Goal: Information Seeking & Learning: Learn about a topic

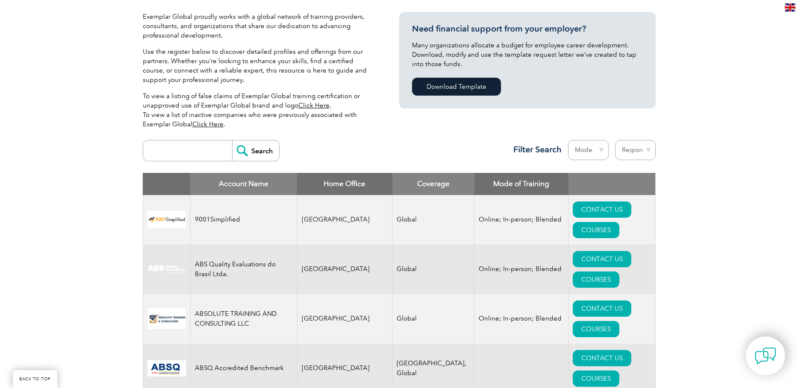
scroll to position [256, 0]
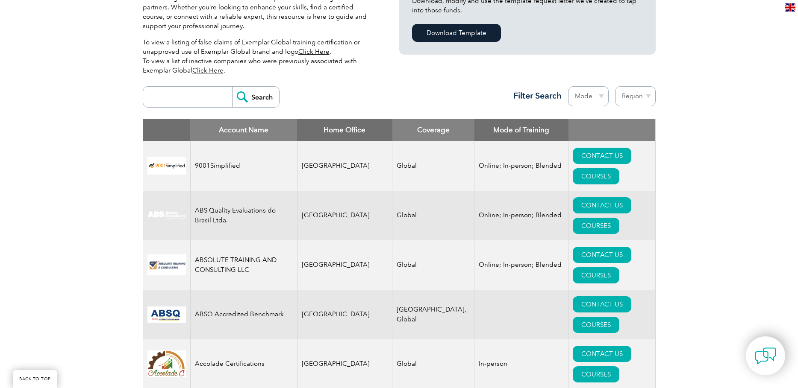
click at [170, 97] on input "search" at bounding box center [189, 97] width 85 height 21
type input "a"
type input "Axion"
click at [255, 93] on input "Search" at bounding box center [255, 97] width 47 height 21
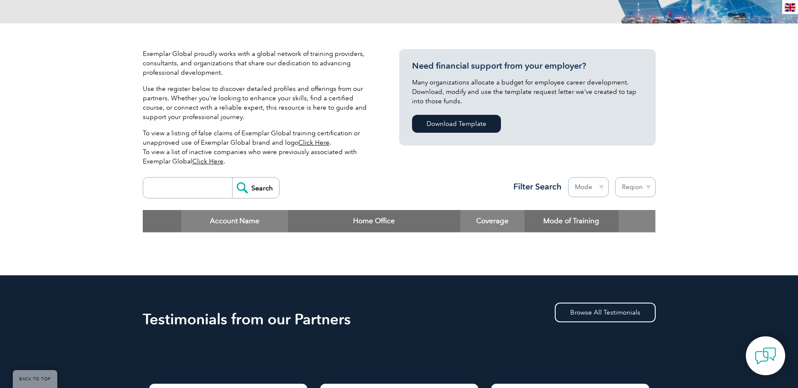
scroll to position [85, 0]
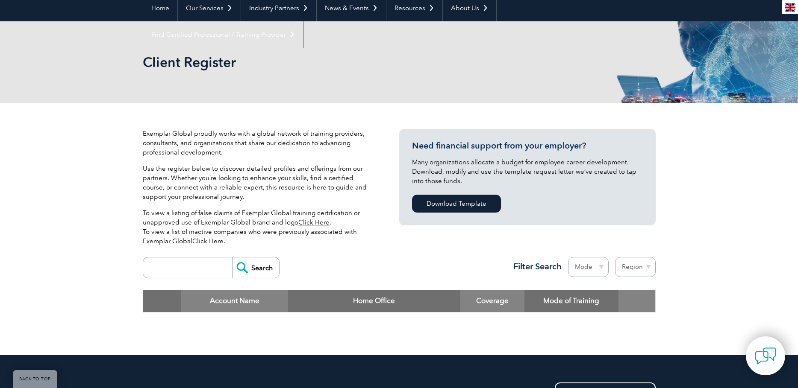
click at [180, 265] on input "search" at bounding box center [189, 268] width 85 height 21
type input "Axeon"
click at [260, 269] on input "Search" at bounding box center [255, 268] width 47 height 21
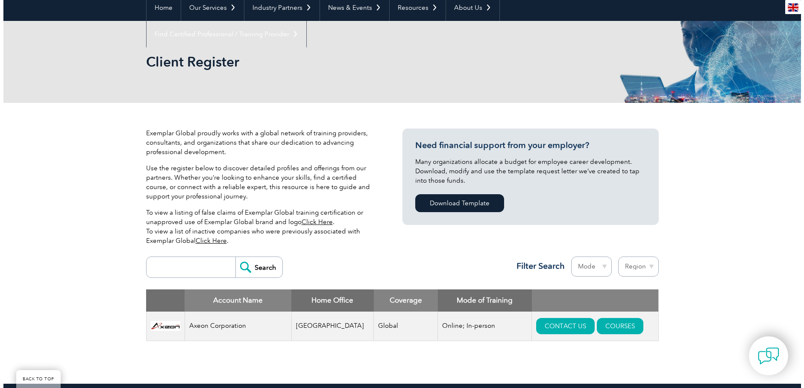
scroll to position [128, 0]
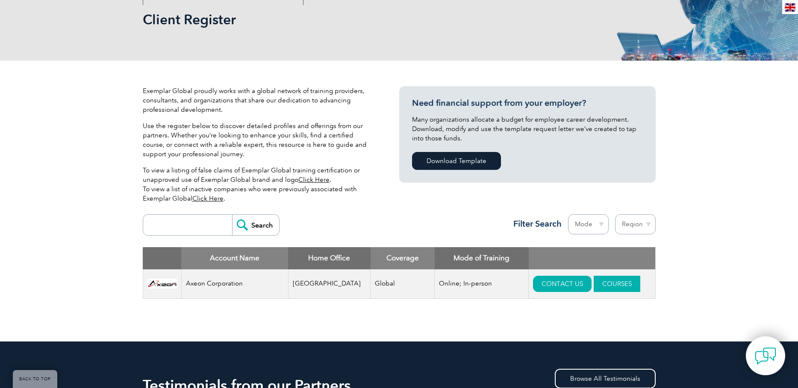
click at [611, 285] on link "COURSES" at bounding box center [616, 284] width 47 height 16
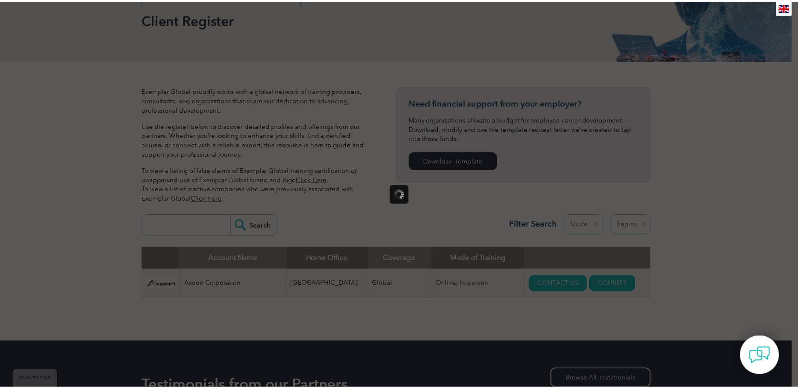
scroll to position [0, 0]
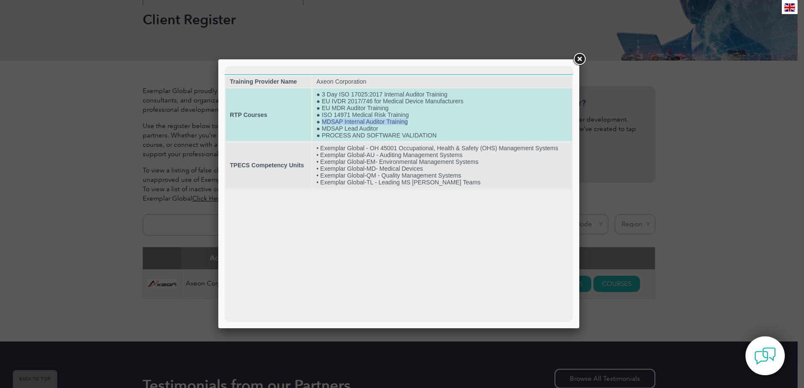
drag, startPoint x: 322, startPoint y: 123, endPoint x: 414, endPoint y: 123, distance: 91.4
click at [414, 123] on td "● 3 Day ISO 17025:2017 Internal Auditor Training ● EU IVDR 2017/746 for Medical…" at bounding box center [442, 114] width 260 height 53
drag, startPoint x: 414, startPoint y: 123, endPoint x: 367, endPoint y: 125, distance: 46.6
click at [367, 125] on td "● 3 Day ISO 17025:2017 Internal Auditor Training ● EU IVDR 2017/746 for Medical…" at bounding box center [442, 114] width 260 height 53
drag, startPoint x: 321, startPoint y: 129, endPoint x: 385, endPoint y: 128, distance: 64.1
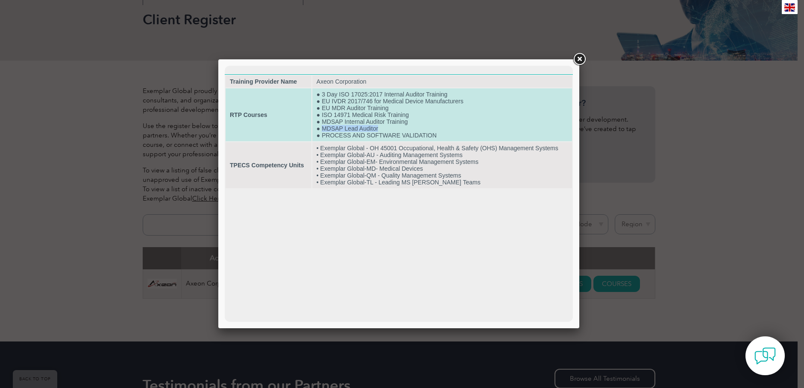
click at [385, 128] on td "● 3 Day ISO 17025:2017 Internal Auditor Training ● EU IVDR 2017/746 for Medical…" at bounding box center [442, 114] width 260 height 53
drag, startPoint x: 385, startPoint y: 128, endPoint x: 367, endPoint y: 128, distance: 18.4
copy td "MDSAP Lead Auditor"
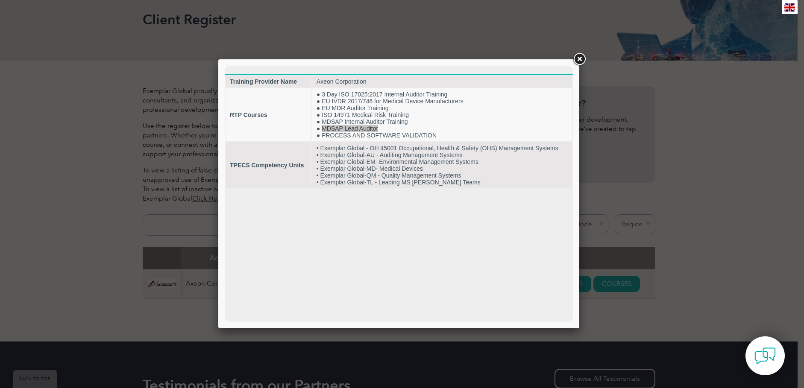
click at [578, 59] on link at bounding box center [579, 59] width 15 height 15
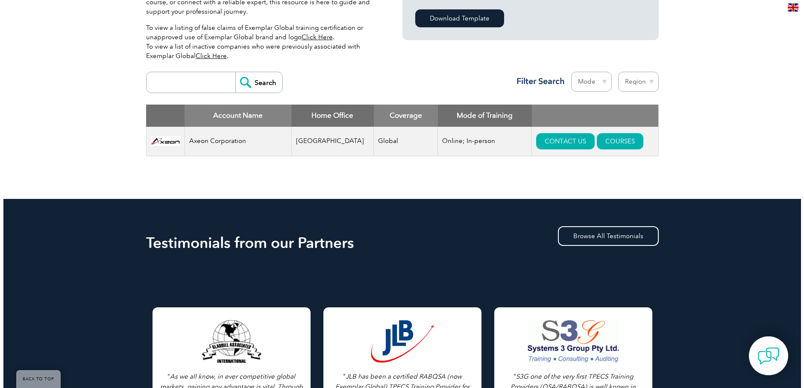
scroll to position [256, 0]
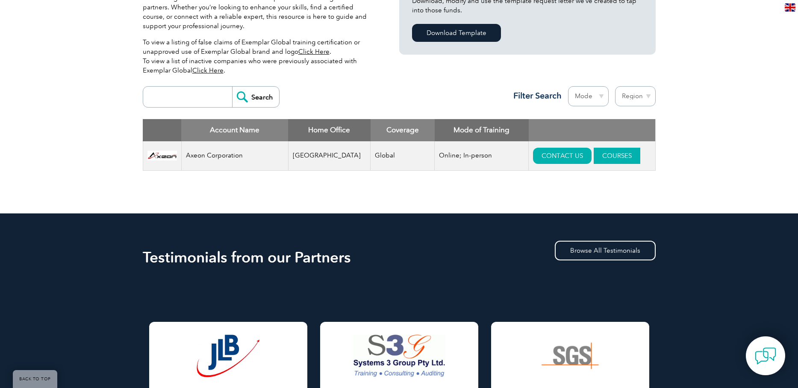
click at [607, 157] on link "COURSES" at bounding box center [616, 156] width 47 height 16
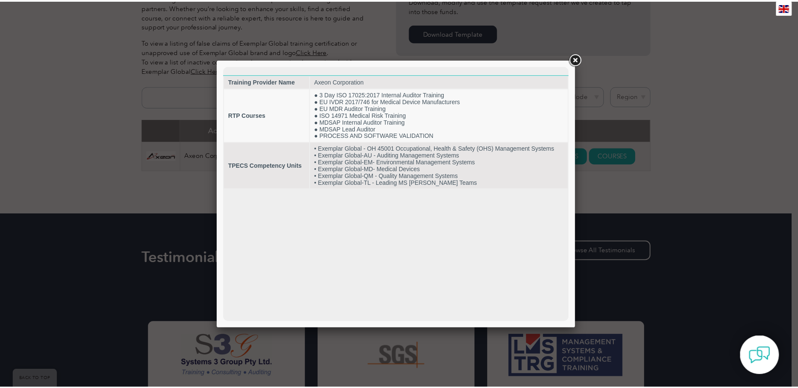
scroll to position [0, 0]
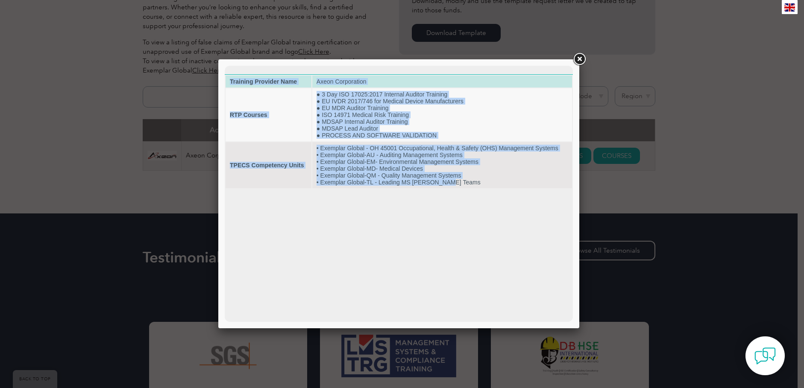
drag, startPoint x: 444, startPoint y: 183, endPoint x: 231, endPoint y: 78, distance: 237.5
click at [231, 78] on tbody "Training Provider Name Axeon Corporation RTP Courses ● 3 Day ISO 17025:2017 Int…" at bounding box center [399, 132] width 346 height 113
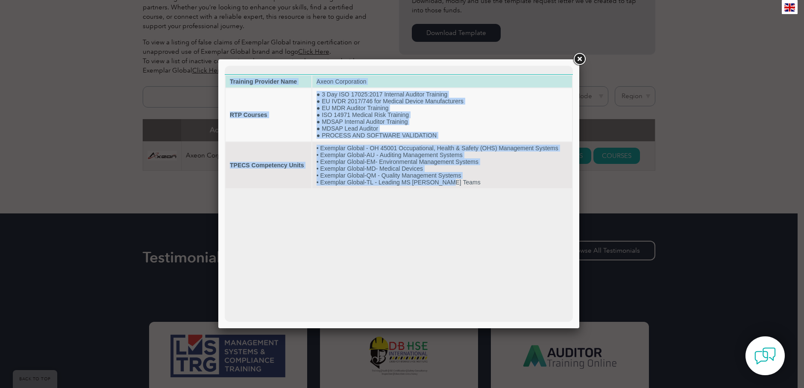
copy tbody "Training Provider Name Axeon Corporation RTP Courses ● 3 Day ISO 17025:2017 Int…"
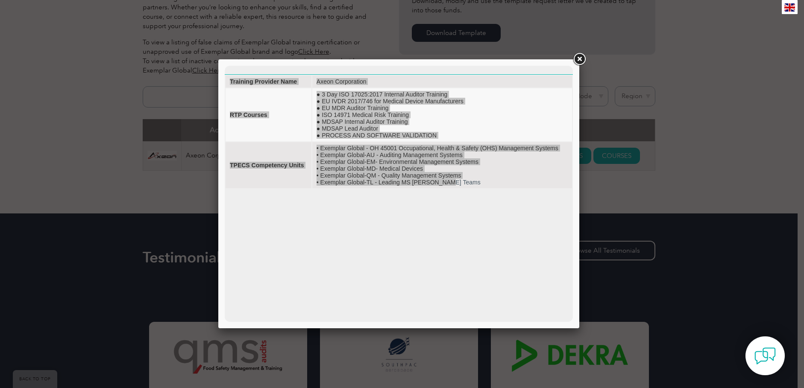
click at [581, 57] on link at bounding box center [579, 59] width 15 height 15
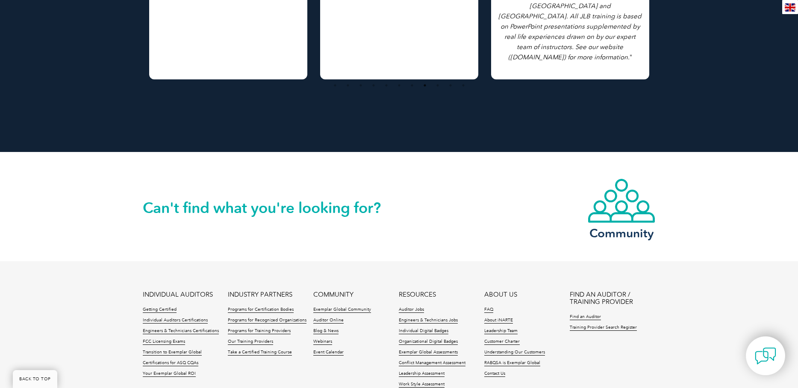
scroll to position [846, 0]
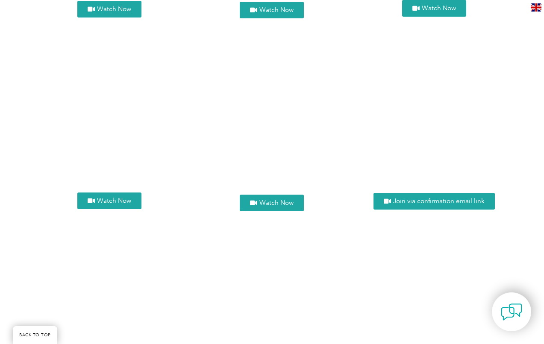
scroll to position [1068, 0]
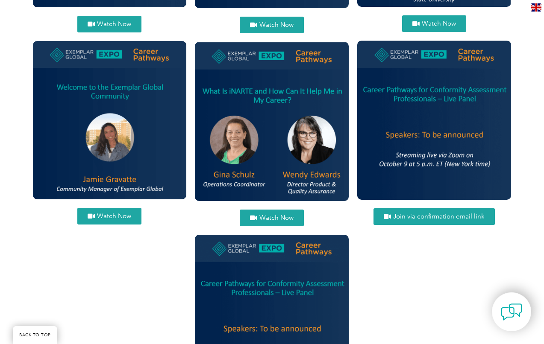
click at [455, 159] on img at bounding box center [434, 120] width 154 height 159
click at [441, 214] on span "Join via confirmation email link" at bounding box center [438, 217] width 91 height 6
click at [437, 135] on img at bounding box center [434, 120] width 154 height 159
click at [438, 59] on img at bounding box center [434, 120] width 154 height 159
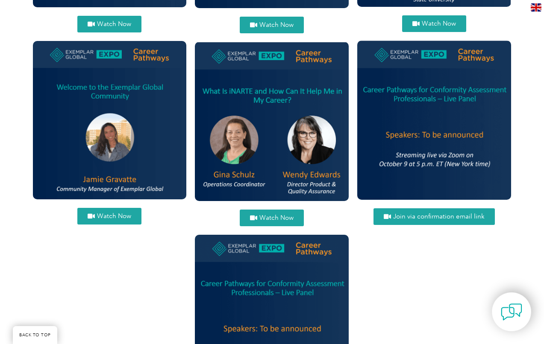
click at [440, 244] on div "Watch Now Join via confirmation email link" at bounding box center [434, 134] width 162 height 578
click at [448, 156] on img at bounding box center [434, 120] width 154 height 159
click at [412, 58] on img at bounding box center [434, 120] width 154 height 159
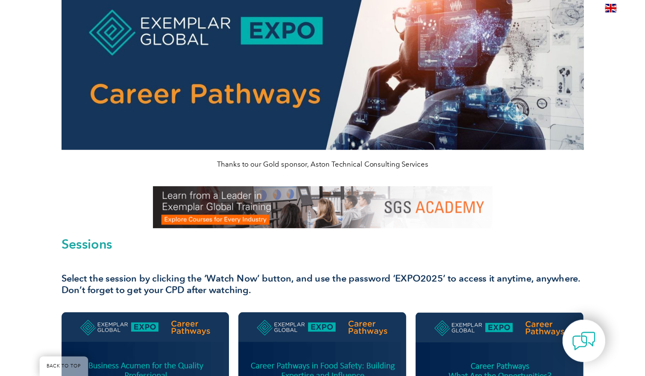
scroll to position [0, 0]
